Goal: Browse casually: Explore the website without a specific task or goal

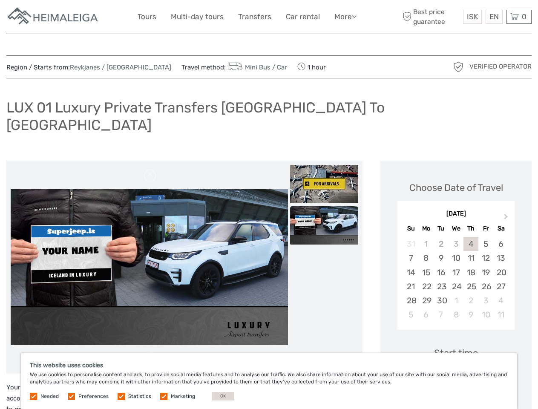
click at [345, 17] on link "More" at bounding box center [345, 17] width 22 height 12
click at [355, 16] on icon at bounding box center [354, 16] width 5 height 7
click at [472, 17] on span "ISK" at bounding box center [472, 16] width 11 height 9
click at [494, 17] on div "EN English Español Deutsch" at bounding box center [493, 17] width 17 height 14
click at [519, 17] on div "0 Items Total 0 ISK Checkout The shopping cart is empty." at bounding box center [518, 17] width 25 height 14
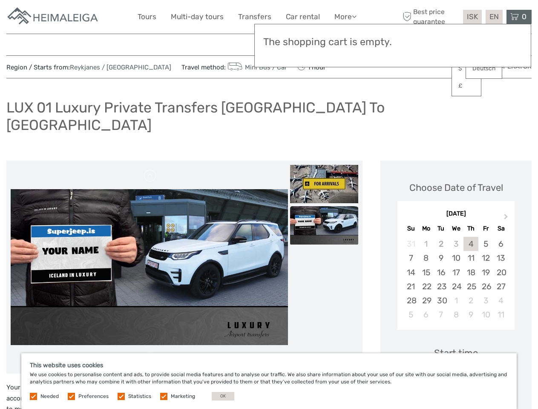
click at [149, 250] on img at bounding box center [149, 267] width 277 height 156
click at [150, 169] on link at bounding box center [151, 176] width 14 height 14
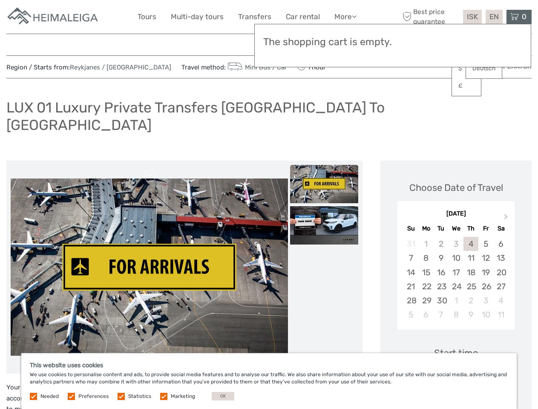
click at [150, 351] on link at bounding box center [151, 358] width 14 height 14
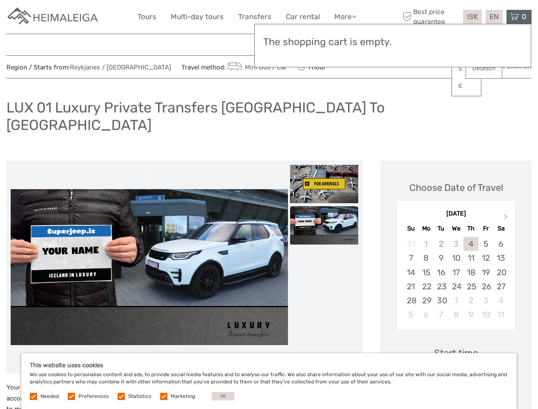
click at [324, 167] on img at bounding box center [324, 184] width 68 height 38
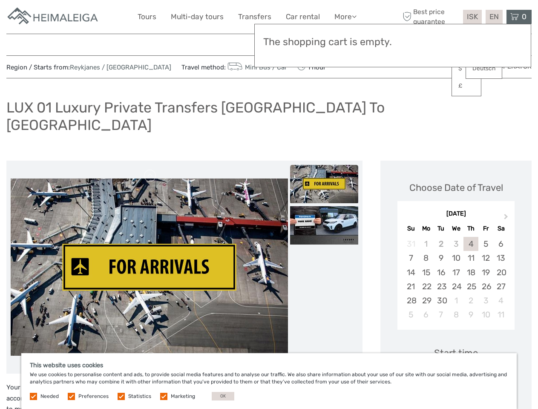
click at [324, 208] on img at bounding box center [324, 225] width 68 height 38
